Goal: Task Accomplishment & Management: Use online tool/utility

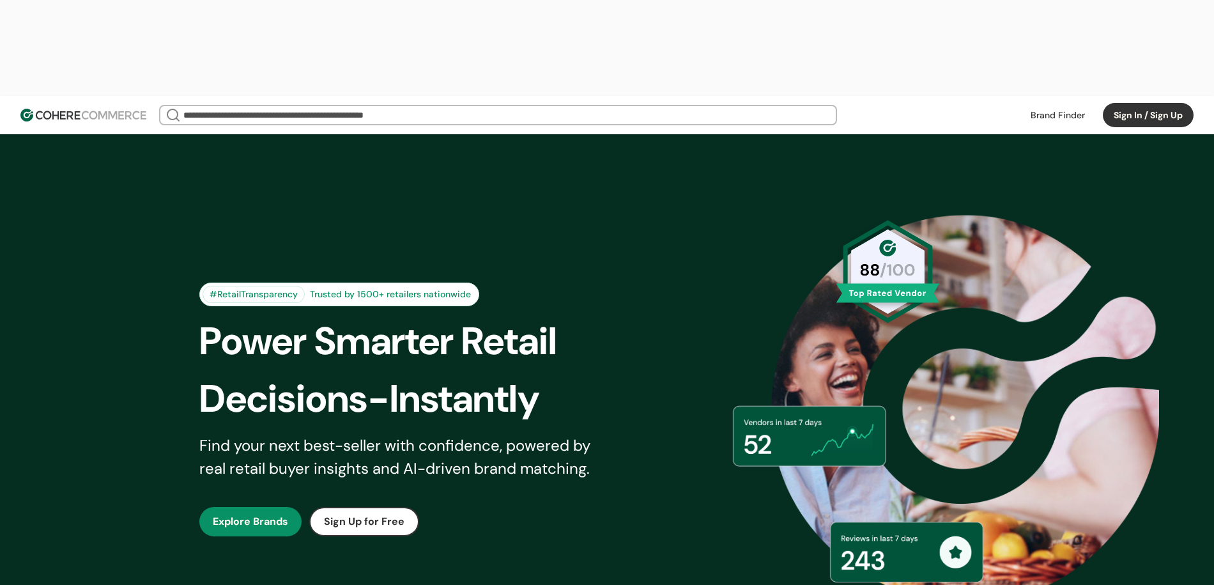
click at [1143, 103] on button "Sign In / Sign Up" at bounding box center [1148, 115] width 91 height 24
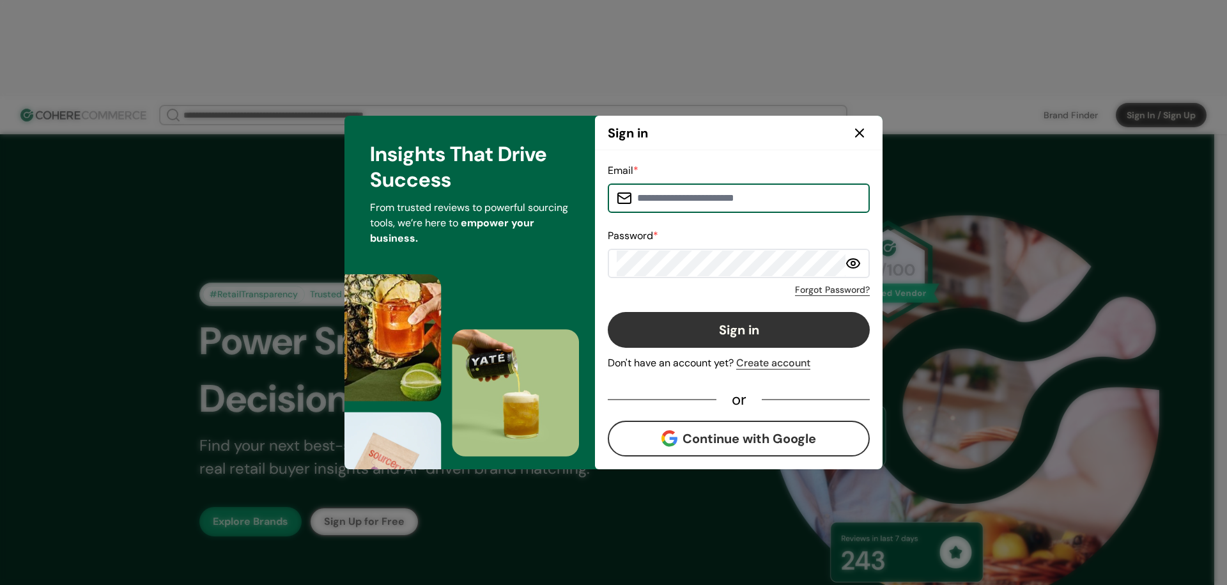
type input "**********"
click at [706, 325] on button "Sign in" at bounding box center [739, 330] width 262 height 36
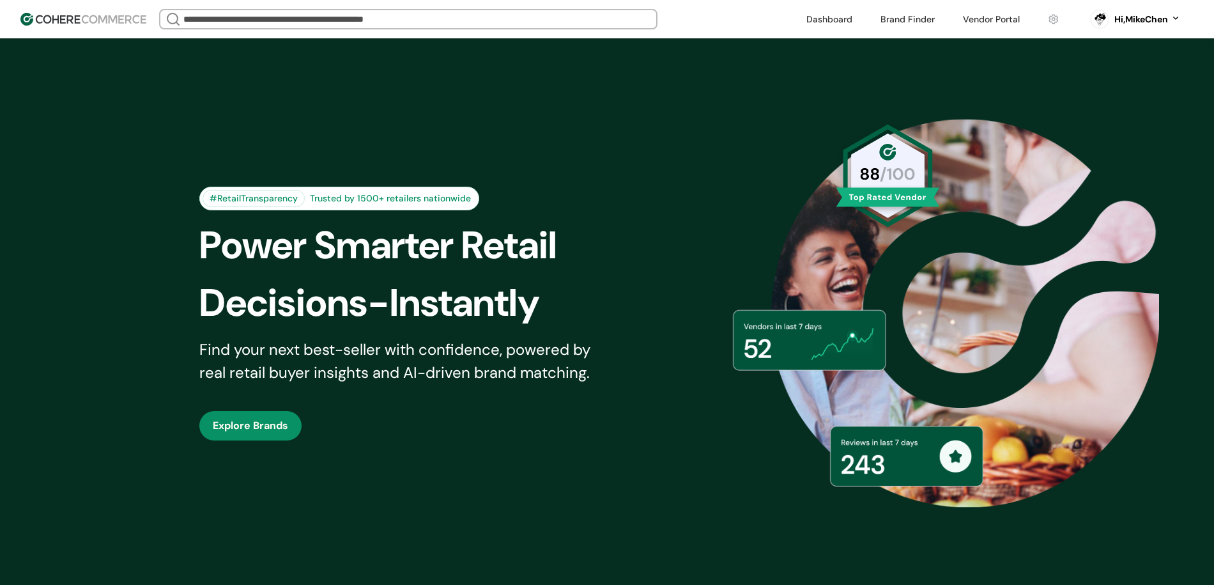
click at [977, 16] on link at bounding box center [992, 19] width 72 height 19
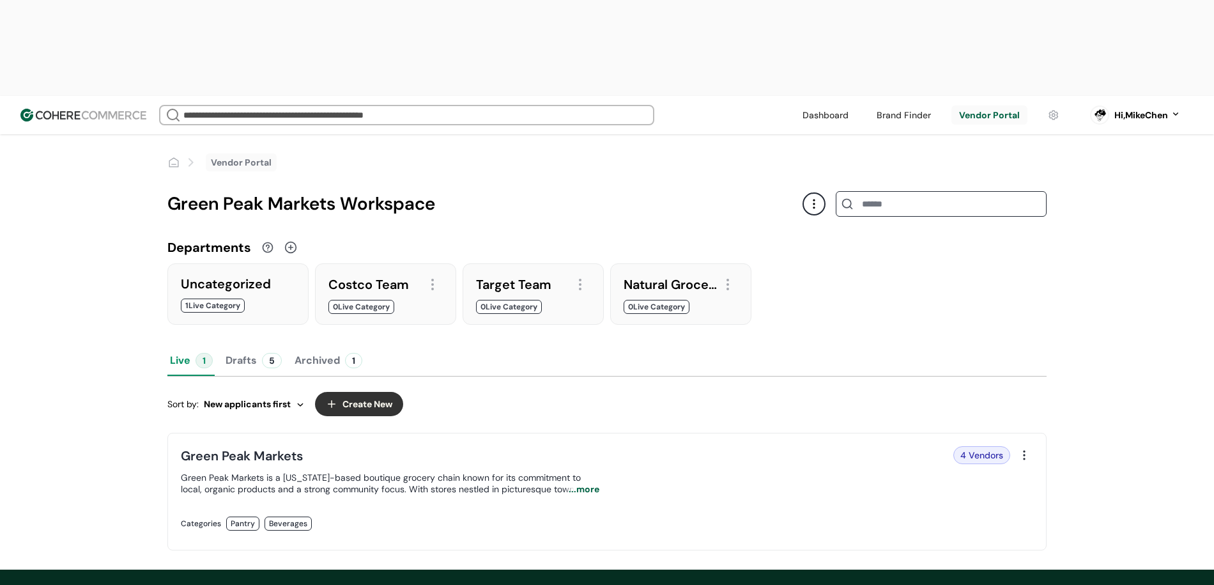
click at [376, 392] on button "Create New" at bounding box center [359, 404] width 88 height 24
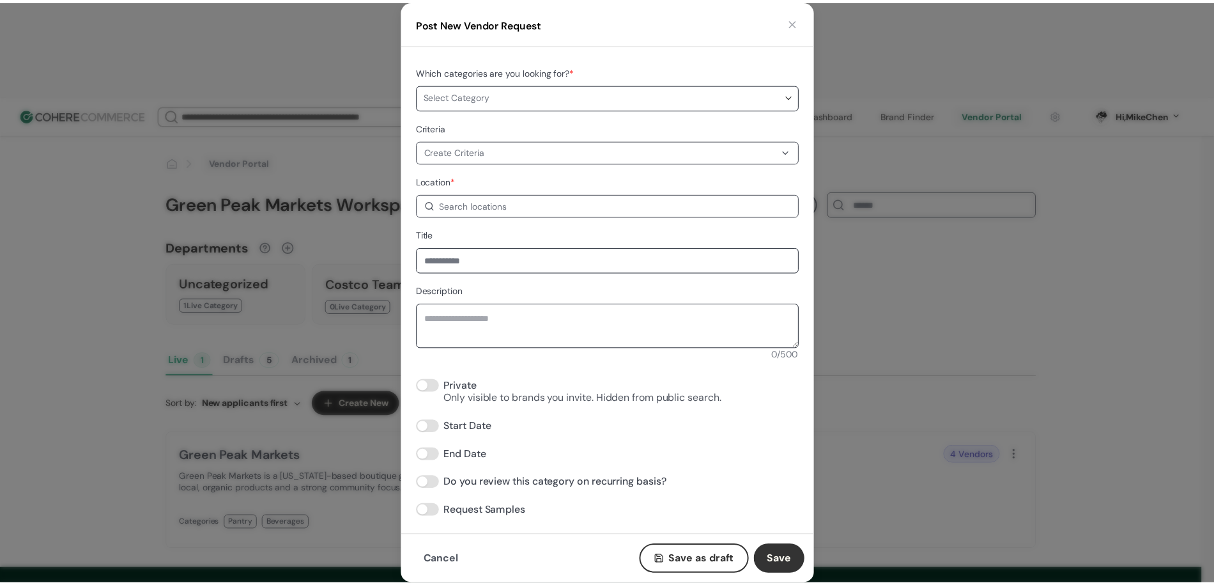
scroll to position [3, 0]
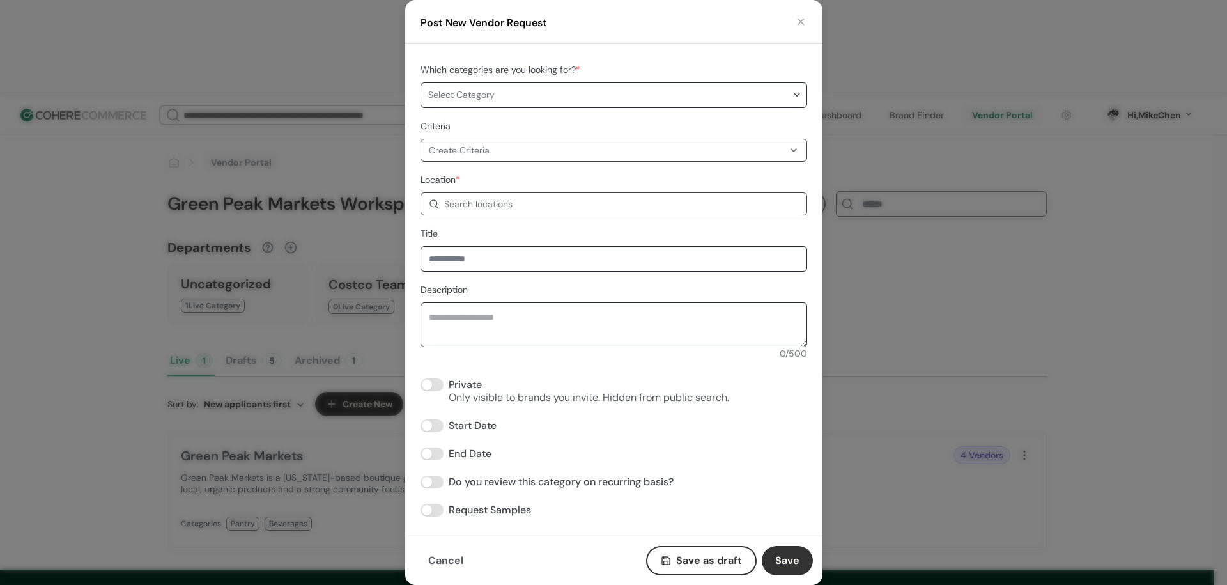
click at [681, 260] on input at bounding box center [614, 259] width 387 height 26
click at [805, 25] on button "button" at bounding box center [801, 21] width 13 height 13
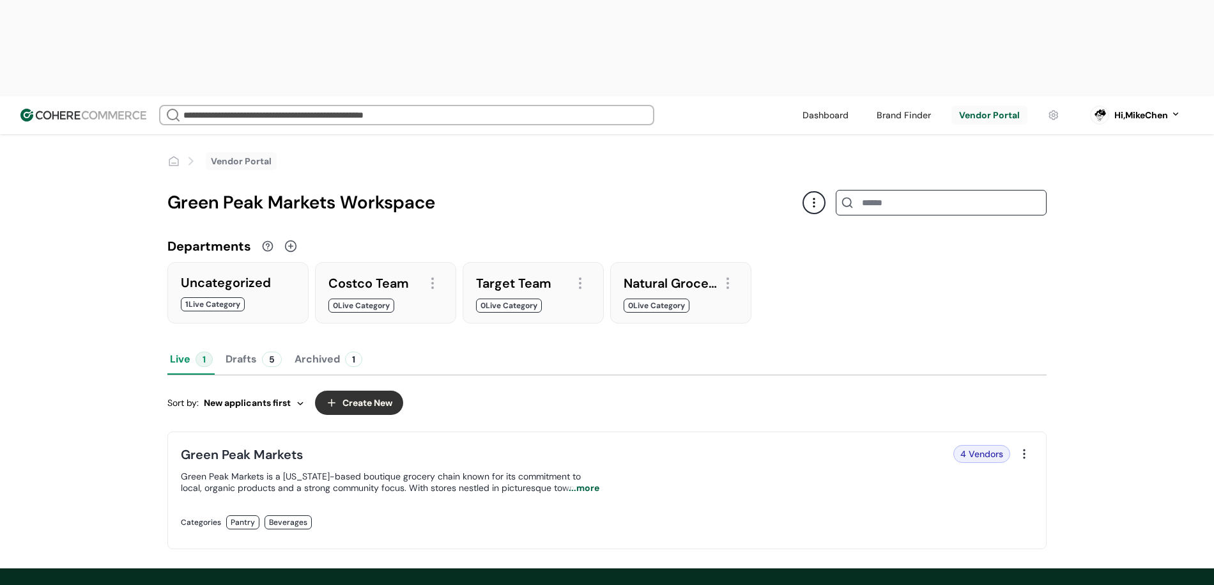
scroll to position [0, 0]
